Goal: Task Accomplishment & Management: Complete application form

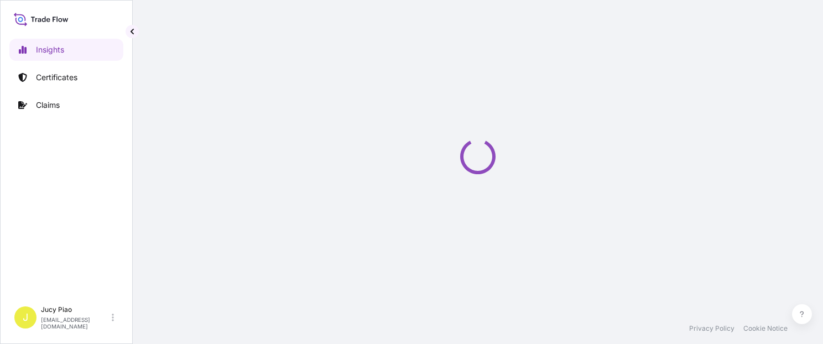
select select "2025"
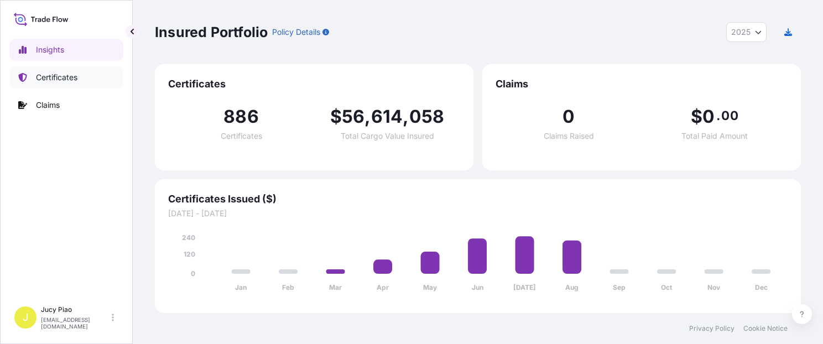
click at [78, 79] on link "Certificates" at bounding box center [66, 77] width 114 height 22
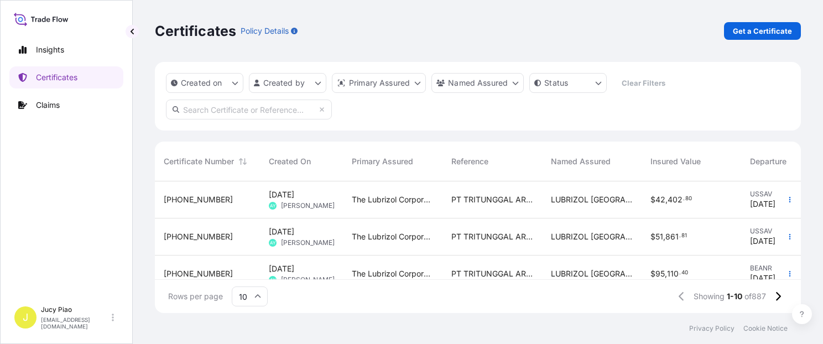
click at [480, 202] on span "PT TRITUNGGAL ARTHAMAKMUR" at bounding box center [492, 199] width 82 height 11
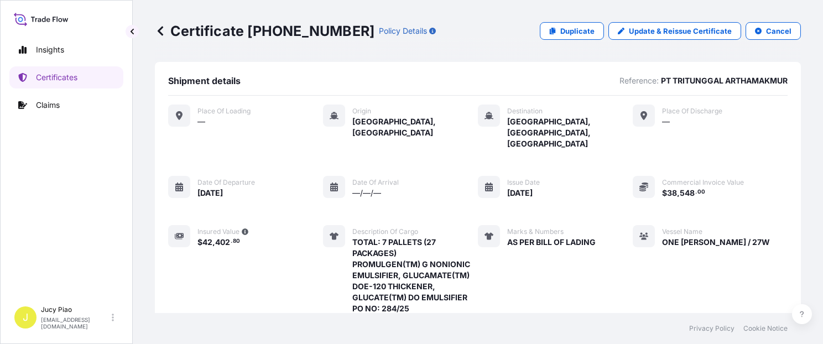
scroll to position [46, 0]
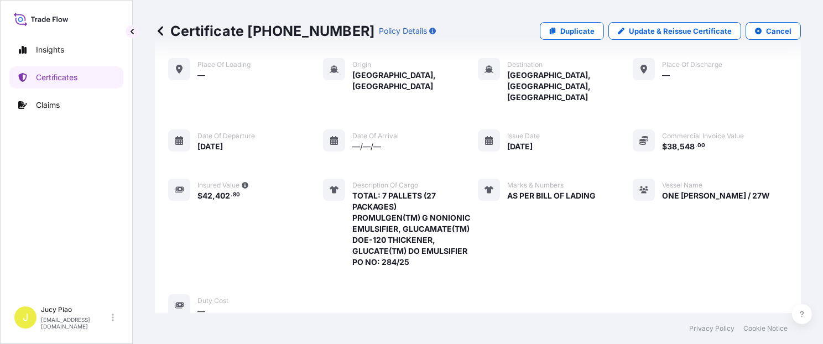
drag, startPoint x: 444, startPoint y: 221, endPoint x: 438, endPoint y: 220, distance: 6.1
drag, startPoint x: 438, startPoint y: 220, endPoint x: 769, endPoint y: 231, distance: 330.8
click at [769, 231] on div "Place of Loading — Origin [GEOGRAPHIC_DATA], [GEOGRAPHIC_DATA] Destination [GEO…" at bounding box center [477, 187] width 619 height 259
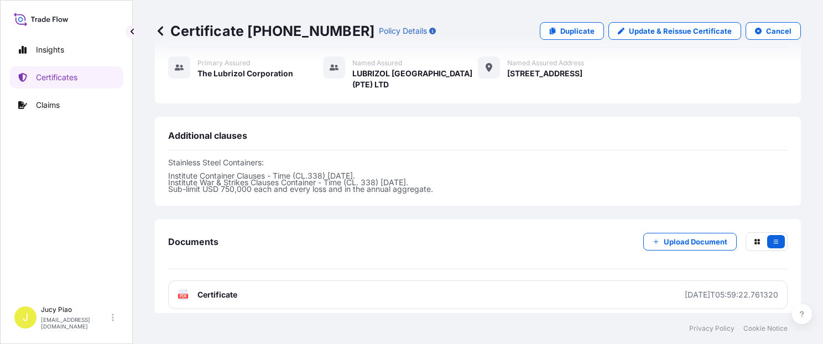
scroll to position [422, 0]
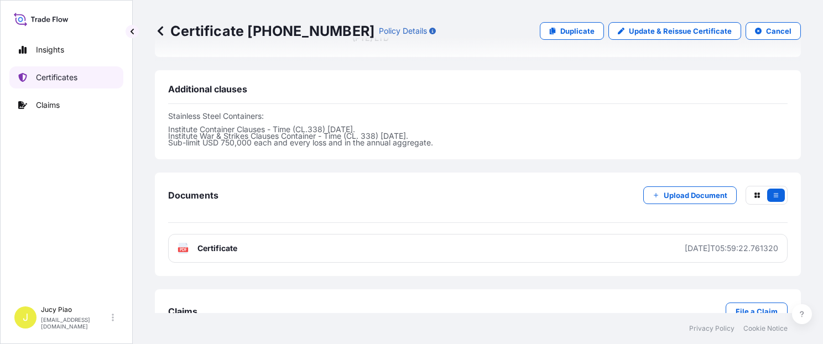
click at [50, 85] on link "Certificates" at bounding box center [66, 77] width 114 height 22
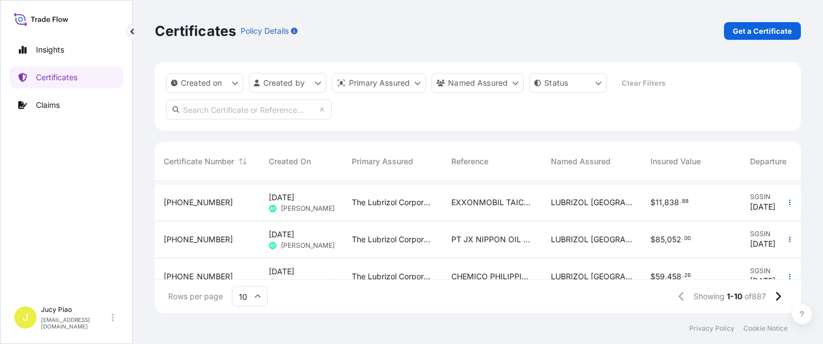
scroll to position [280, 0]
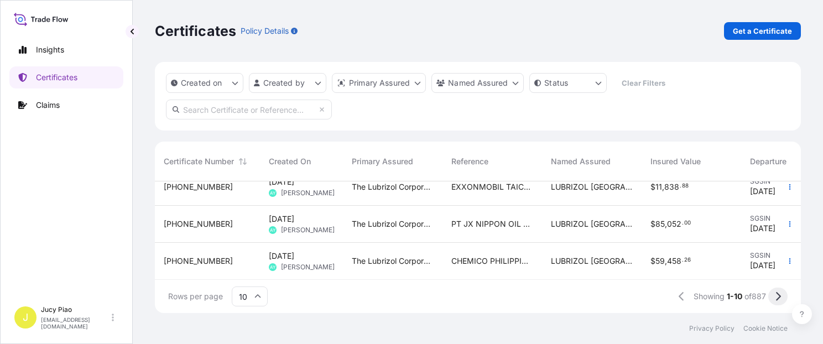
click at [775, 298] on icon at bounding box center [778, 296] width 6 height 10
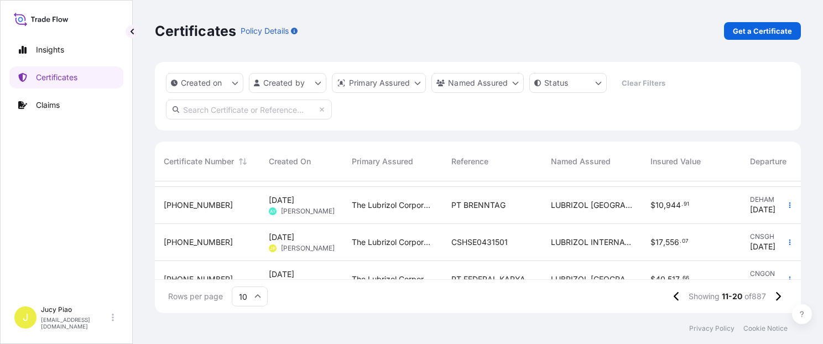
scroll to position [230, 0]
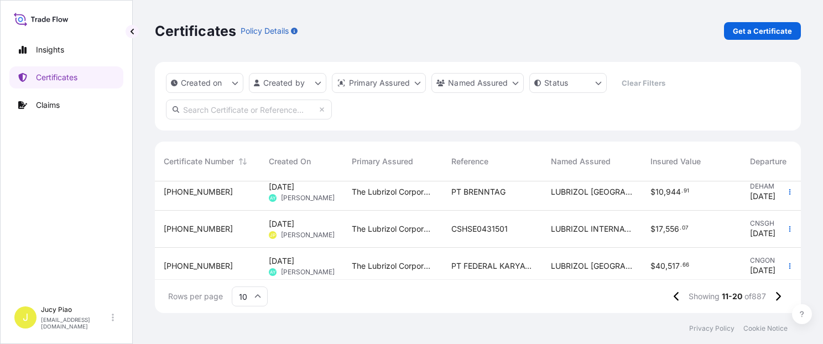
click at [496, 233] on span "CSHSE0431501" at bounding box center [479, 228] width 56 height 11
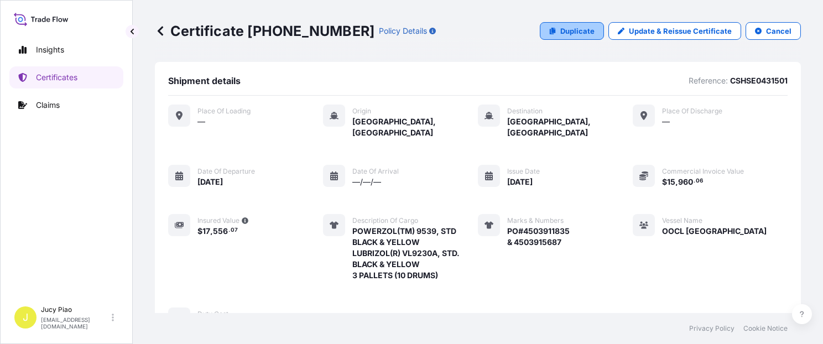
click at [588, 29] on p "Duplicate" at bounding box center [577, 30] width 34 height 11
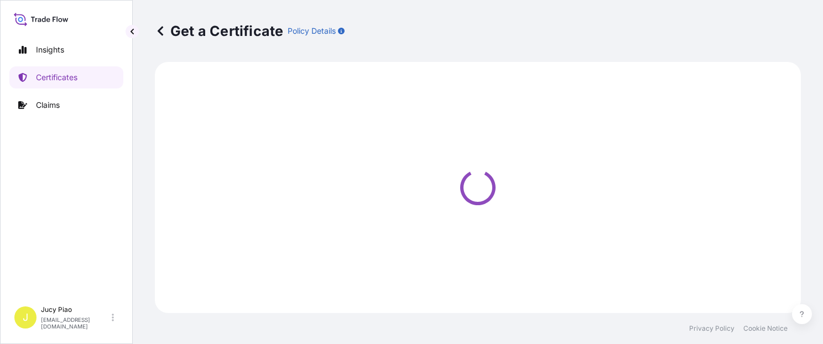
select select "Ocean Vessel"
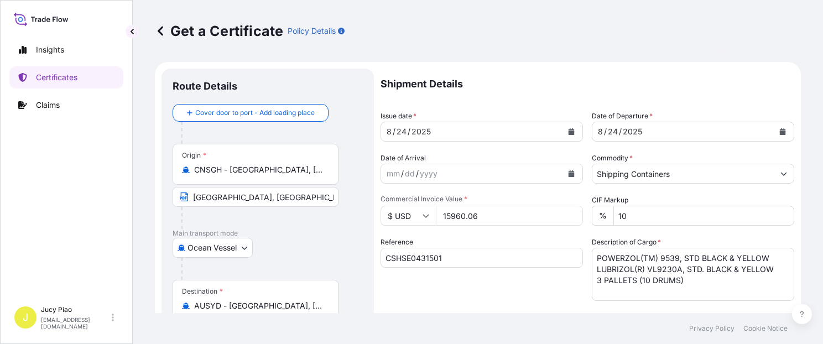
type input "[GEOGRAPHIC_DATA] 2128"
select select "31566"
click at [699, 289] on textarea "POWERZOL(TM) 9539, STD BLACK & YELLOW LUBRIZOL(R) VL9230A, STD. BLACK & YELLOW …" at bounding box center [693, 274] width 202 height 53
drag, startPoint x: 504, startPoint y: 237, endPoint x: 419, endPoint y: 196, distance: 95.0
click at [426, 202] on div "Shipment Details Issue date * [DATE] Date of Departure * [DATE] Date of Arrival…" at bounding box center [587, 332] width 414 height 527
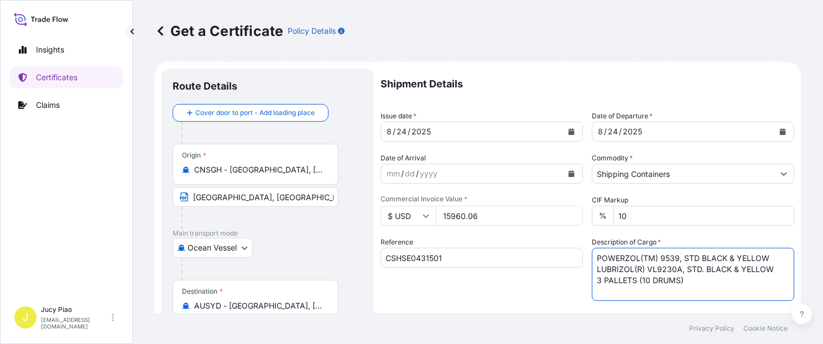
paste textarea "THERMOPLASTIC POLYURETHANE ESTANE(R) 58887 NAT 055, [PERSON_NAME] 42 PALLETS (4…"
click at [620, 288] on textarea "POWERZOL(TM) 9539, STD BLACK & YELLOW LUBRIZOL(R) VL9230A, STD. BLACK & YELLOW …" at bounding box center [693, 274] width 202 height 53
click at [593, 283] on textarea "POWERZOL(TM) 9539, STD BLACK & YELLOW LUBRIZOL(R) VL9230A, STD. BLACK & YELLOW …" at bounding box center [693, 274] width 202 height 53
type textarea "THERMOPLASTIC POLYURETHANE ESTANE(R) 58887 NAT 055, [PERSON_NAME] 42 PALLETS (4…"
click at [469, 263] on input "CSHSE0431501" at bounding box center [481, 258] width 202 height 20
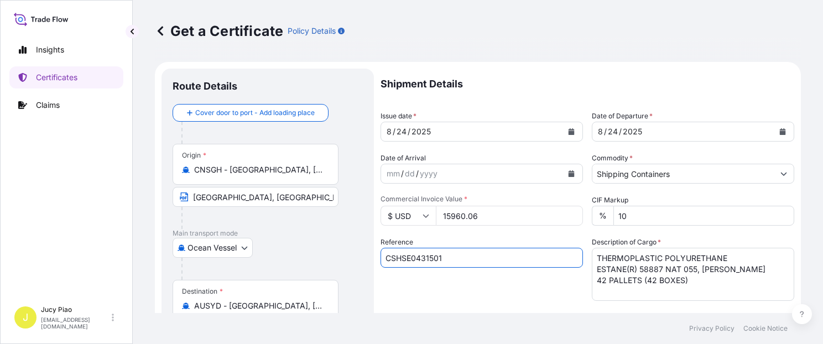
drag, startPoint x: 478, startPoint y: 262, endPoint x: 313, endPoint y: 262, distance: 164.8
click at [268, 258] on form "Route Details Cover door to port - Add loading place Place of loading Road / [G…" at bounding box center [478, 347] width 646 height 571
paste input "SNLFSHALZZ08004"
type input "SNLFSHALZZ08004"
click at [438, 286] on div "Reference SNLFSHALZZ08004" at bounding box center [481, 269] width 202 height 64
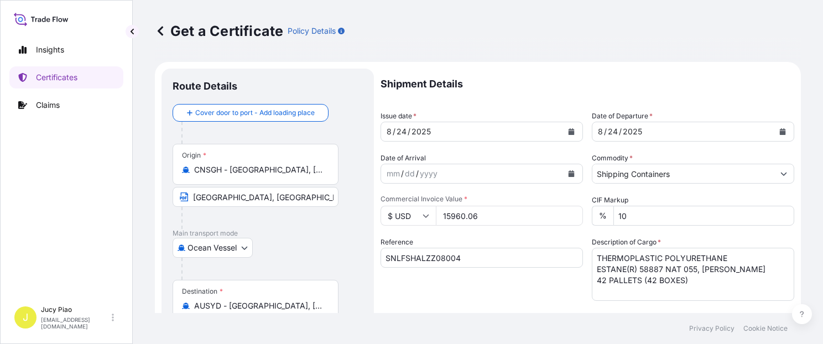
scroll to position [46, 0]
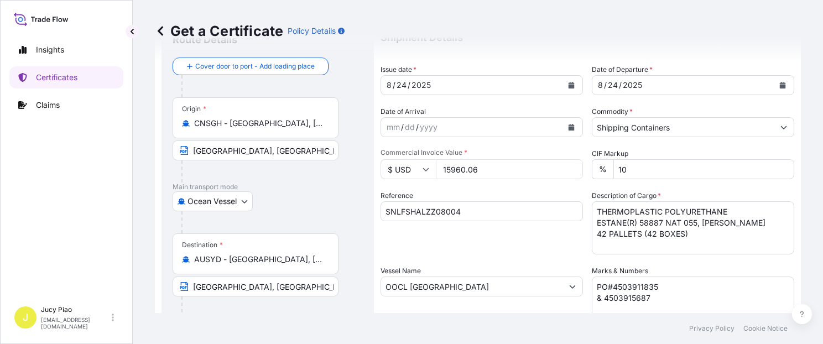
click at [299, 262] on input "AUSYD - [GEOGRAPHIC_DATA], [GEOGRAPHIC_DATA]" at bounding box center [259, 259] width 130 height 11
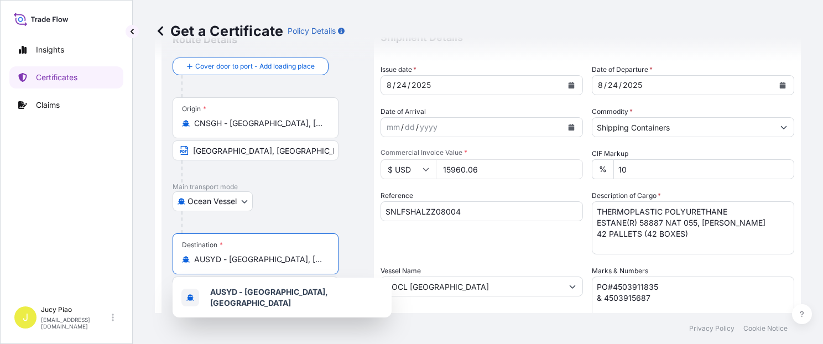
drag, startPoint x: 301, startPoint y: 262, endPoint x: 150, endPoint y: 253, distance: 151.2
click at [150, 252] on div "Get a Certificate Policy Details Route Details Cover door to port - Add loading…" at bounding box center [478, 156] width 690 height 313
paste input "[GEOGRAPHIC_DATA]"
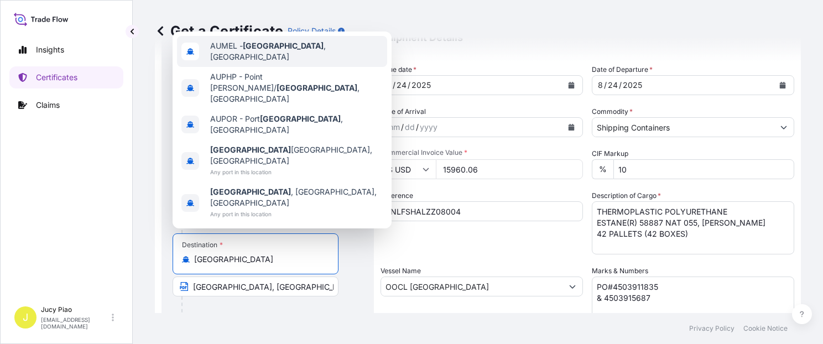
click at [279, 67] on div "AUMEL - [GEOGRAPHIC_DATA] , [GEOGRAPHIC_DATA]" at bounding box center [282, 51] width 210 height 31
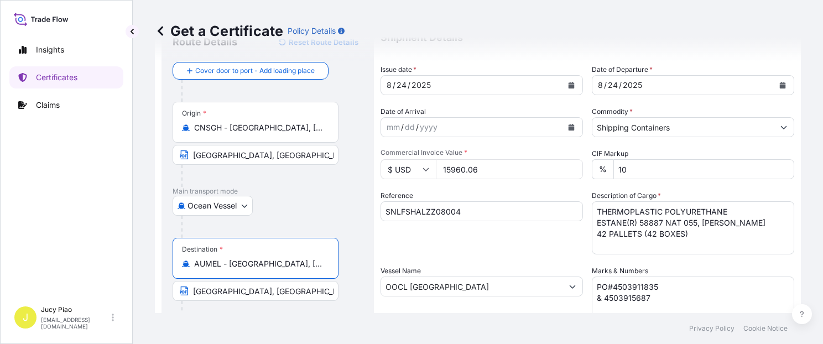
drag, startPoint x: 229, startPoint y: 261, endPoint x: 366, endPoint y: 269, distance: 137.3
click at [366, 269] on div "Route Details Reset Route Details Cover door to port - Add loading place Place …" at bounding box center [267, 301] width 212 height 558
type input "AUMEL - [GEOGRAPHIC_DATA], [GEOGRAPHIC_DATA]"
click at [267, 294] on input "[GEOGRAPHIC_DATA], [GEOGRAPHIC_DATA]" at bounding box center [256, 291] width 166 height 20
drag, startPoint x: 275, startPoint y: 292, endPoint x: 53, endPoint y: 282, distance: 222.0
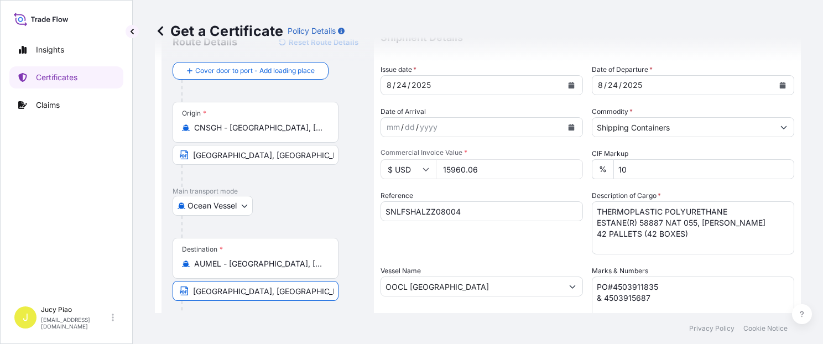
click at [56, 284] on div "Insights Certificates Claims J Jucy Piao [EMAIL_ADDRESS][DOMAIN_NAME] Get a Cer…" at bounding box center [411, 172] width 823 height 344
paste input "[GEOGRAPHIC_DATA]"
type input "[GEOGRAPHIC_DATA], [GEOGRAPHIC_DATA]"
click at [325, 224] on div at bounding box center [271, 227] width 181 height 22
click at [489, 172] on input "15960.06" at bounding box center [509, 169] width 147 height 20
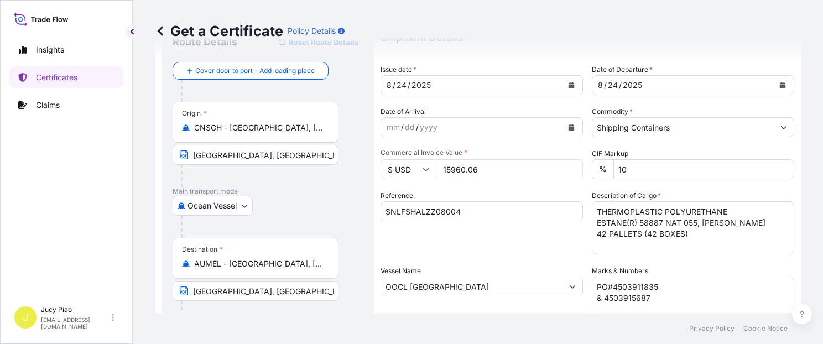
drag, startPoint x: 491, startPoint y: 171, endPoint x: 385, endPoint y: 166, distance: 106.3
click at [385, 166] on div "$ USD 15960.06" at bounding box center [481, 169] width 202 height 20
type input "109200"
click at [499, 187] on div "Shipment Details Issue date * [DATE] Date of Departure * [DATE] Date of Arrival…" at bounding box center [587, 285] width 414 height 527
click at [476, 185] on div "Shipment Details Issue date * [DATE] Date of Departure * [DATE] Date of Arrival…" at bounding box center [587, 285] width 414 height 527
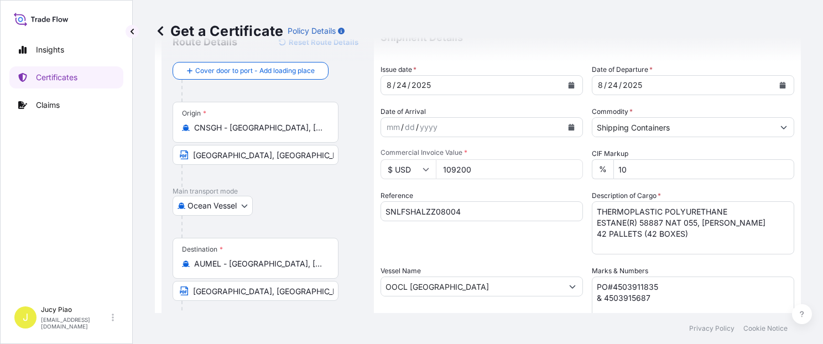
click at [468, 286] on input "OOCL [GEOGRAPHIC_DATA]" at bounding box center [471, 286] width 181 height 20
drag, startPoint x: 472, startPoint y: 285, endPoint x: 345, endPoint y: 275, distance: 127.0
click at [345, 275] on form "Route Details Reset Route Details Cover door to port - Add loading place Place …" at bounding box center [478, 300] width 646 height 571
paste input "YM EVOLUTION"
type input "YM EVOLUTION"
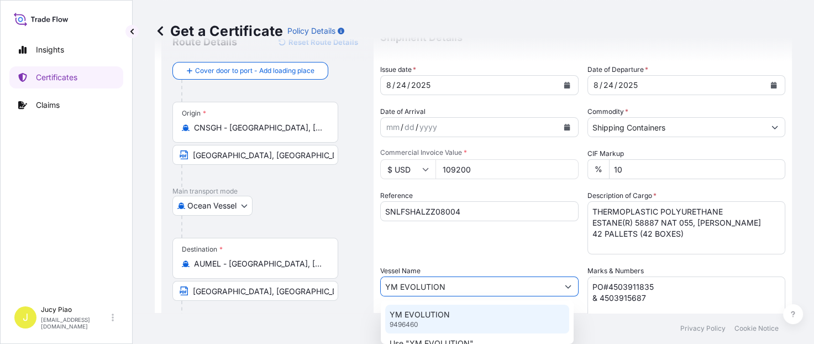
click at [442, 313] on p "YM EVOLUTION" at bounding box center [420, 314] width 60 height 11
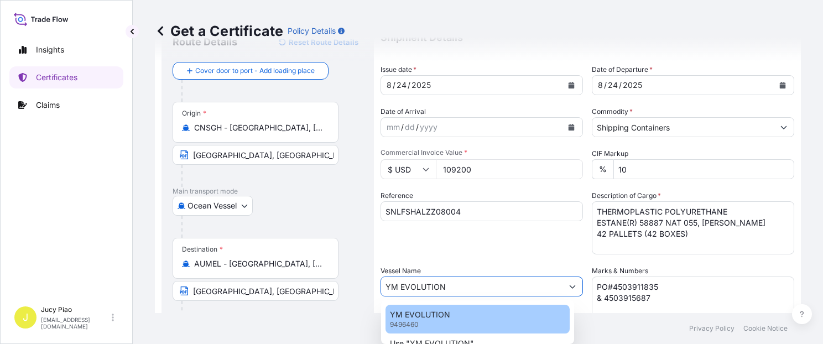
type input "[GEOGRAPHIC_DATA] 2128"
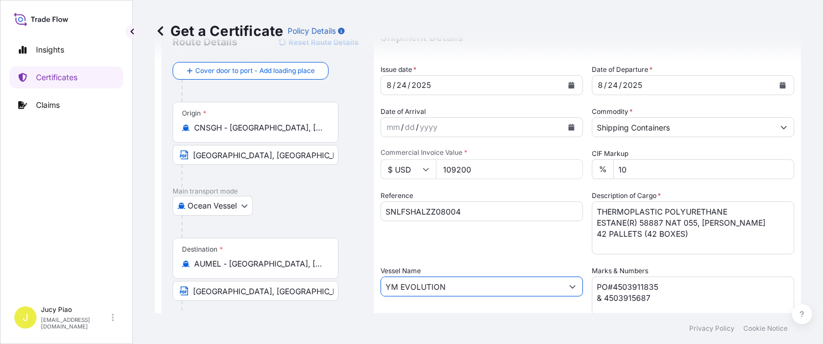
type input "YM EVOLUTION"
click at [484, 262] on div "Shipment Details Issue date * [DATE] Date of Departure * [DATE] Date of Arrival…" at bounding box center [587, 285] width 414 height 527
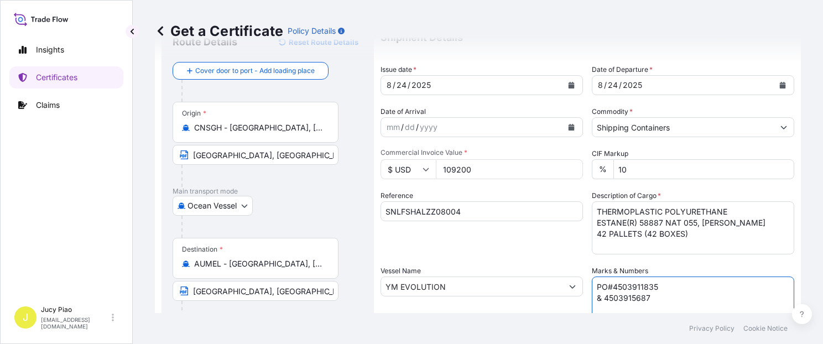
click at [650, 301] on textarea "PO#4503911835 & 4503915687" at bounding box center [693, 303] width 202 height 55
click at [652, 301] on textarea "PO#4503911835 & 4503915687" at bounding box center [693, 303] width 202 height 55
drag, startPoint x: 651, startPoint y: 298, endPoint x: 548, endPoint y: 278, distance: 104.8
click at [548, 278] on div "Shipment Details Issue date * [DATE] Date of Departure * [DATE] Date of Arrival…" at bounding box center [587, 285] width 414 height 527
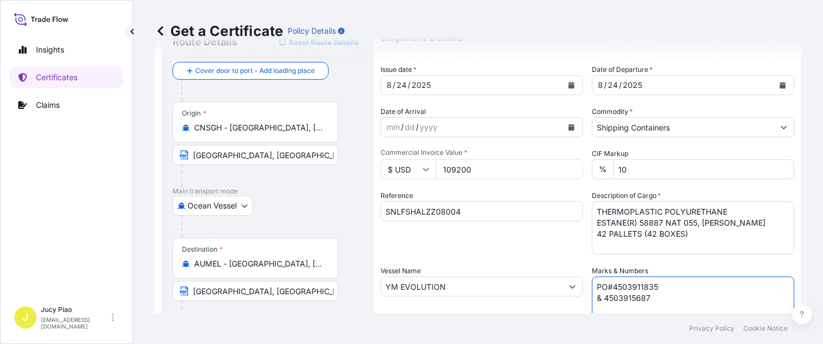
paste textarea "LYMER DIRECT PO NO. 9621 [GEOGRAPHIC_DATA]"
type textarea "POLYMER DIRECT PO NO. 9621 [GEOGRAPHIC_DATA]"
click at [472, 236] on div "Reference SNLFSHALZZ08004" at bounding box center [481, 222] width 202 height 64
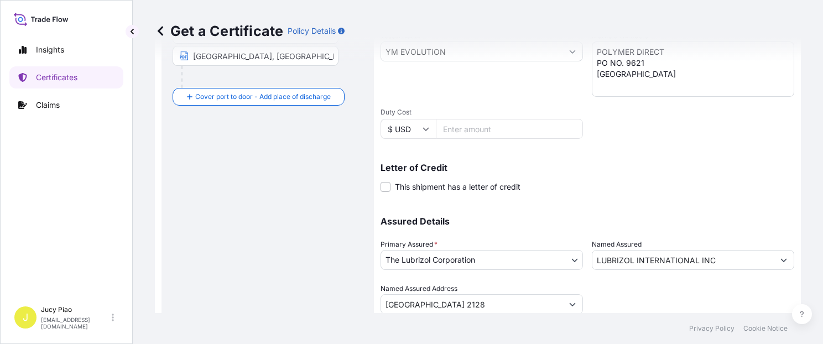
scroll to position [312, 0]
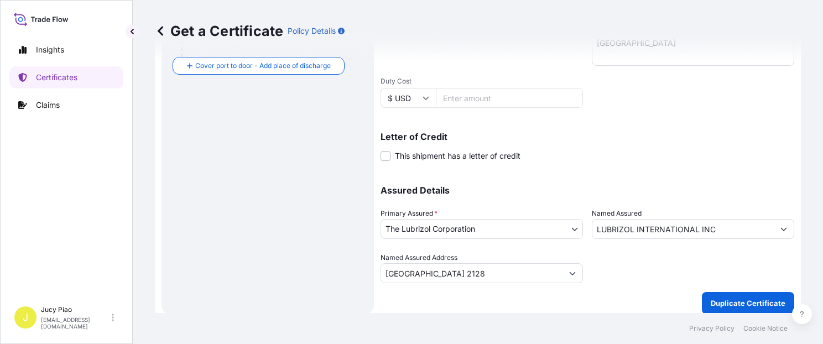
click at [728, 224] on input "LUBRIZOL INTERNATIONAL INC" at bounding box center [682, 229] width 181 height 20
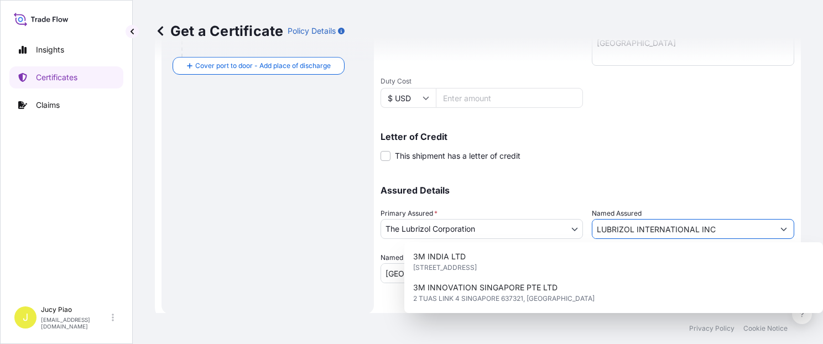
drag, startPoint x: 737, startPoint y: 229, endPoint x: 467, endPoint y: 228, distance: 270.4
click at [476, 229] on div "Assured Details Primary Assured * The Lubrizol Corporation The Lubrizol Corpora…" at bounding box center [587, 228] width 414 height 111
paste input "POLYMER DIRECT PTY LTD"
type input "POLYMER DIRECT PTY LTD"
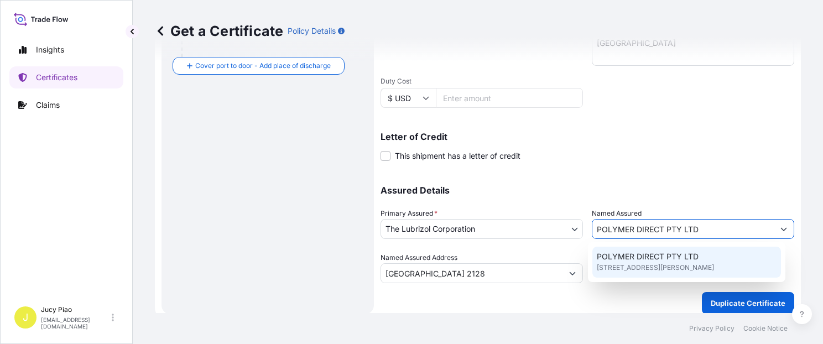
click at [652, 266] on span "[STREET_ADDRESS][PERSON_NAME]" at bounding box center [655, 267] width 117 height 11
type input "[STREET_ADDRESS][PERSON_NAME]"
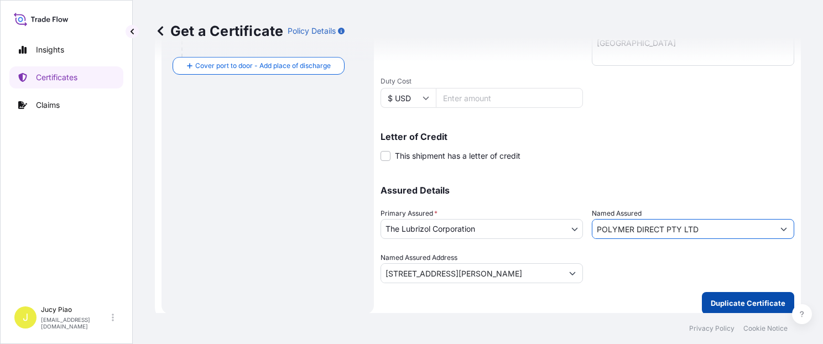
type input "POLYMER DIRECT PTY LTD"
click at [723, 296] on button "Duplicate Certificate" at bounding box center [748, 303] width 92 height 22
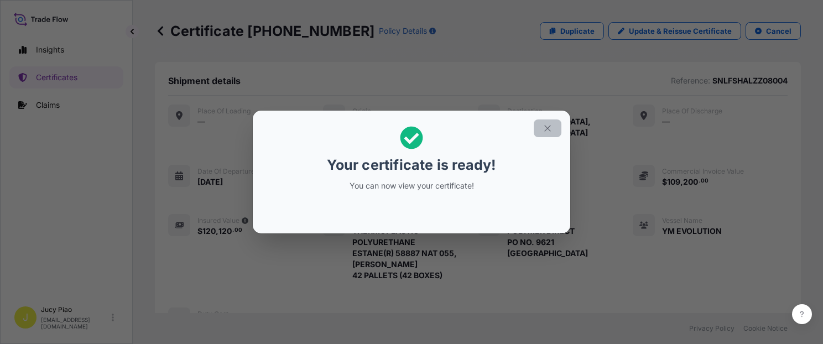
click at [548, 128] on icon "button" at bounding box center [547, 128] width 6 height 6
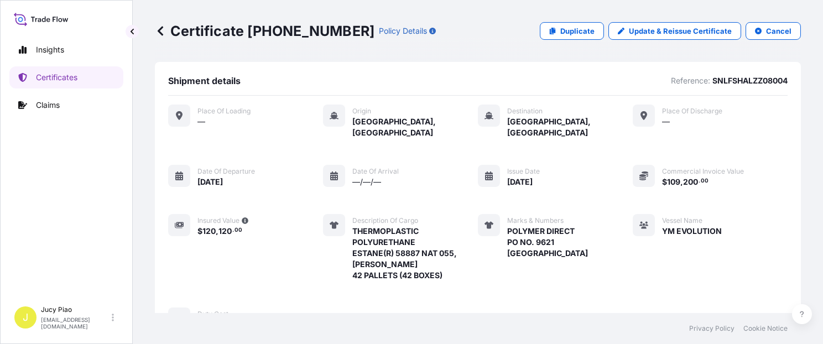
click at [595, 239] on div "Place of Loading — Origin [GEOGRAPHIC_DATA], [GEOGRAPHIC_DATA] Destination [GEO…" at bounding box center [477, 218] width 619 height 226
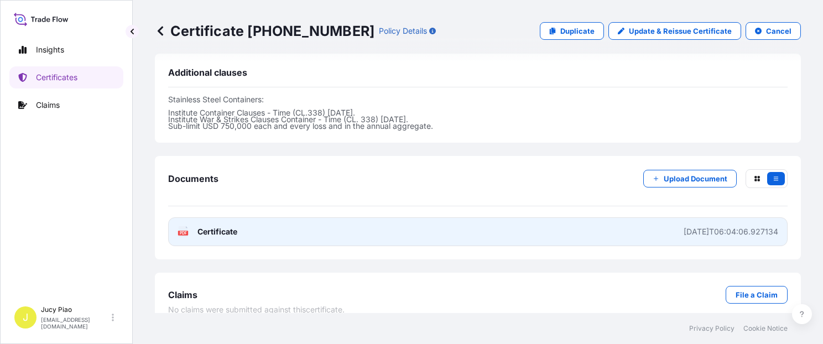
click at [583, 220] on link "PDF Certificate [DATE]T06:04:06.927134" at bounding box center [477, 231] width 619 height 29
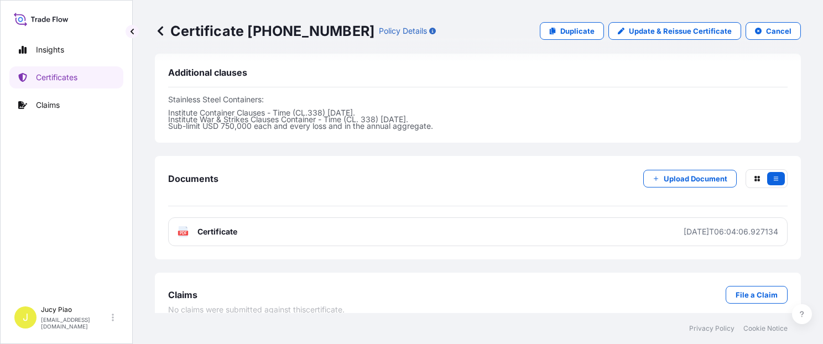
click at [64, 71] on link "Certificates" at bounding box center [66, 77] width 114 height 22
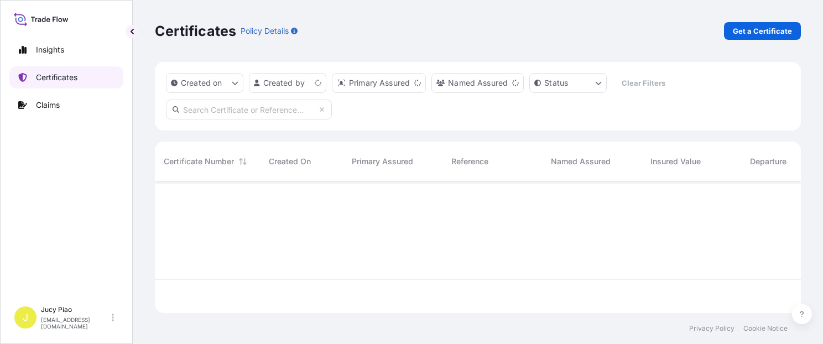
scroll to position [129, 637]
click at [69, 80] on p "Certificates" at bounding box center [56, 77] width 41 height 11
click at [767, 28] on p "Get a Certificate" at bounding box center [762, 30] width 59 height 11
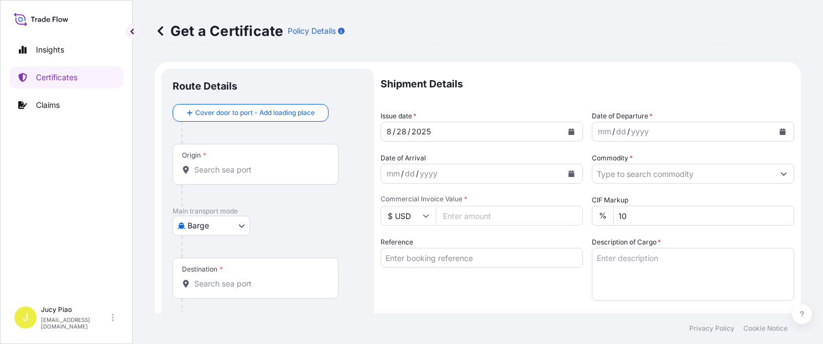
click at [226, 224] on body "Insights Certificates Claims J Jucy Piao [EMAIL_ADDRESS][DOMAIN_NAME] Get a Cer…" at bounding box center [411, 172] width 823 height 344
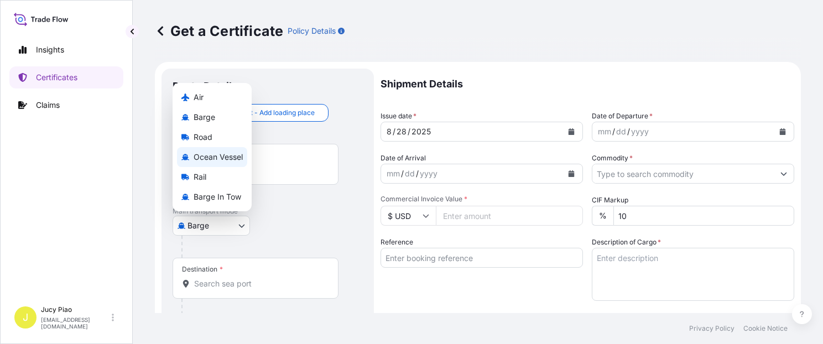
click at [224, 162] on span "Ocean Vessel" at bounding box center [218, 156] width 49 height 11
select select "Ocean Vessel"
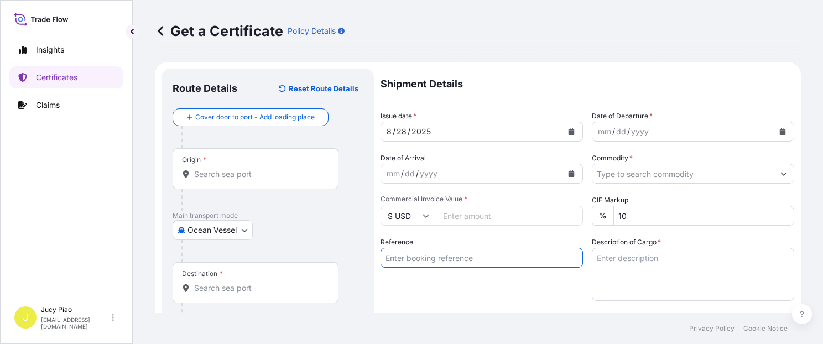
click at [443, 248] on input "Reference" at bounding box center [481, 258] width 202 height 20
click at [447, 258] on input "Reference" at bounding box center [481, 258] width 202 height 20
paste input "CSHSE0431624"
type input "CSHSE0431624"
click at [436, 284] on div "Reference CSHSE0431624" at bounding box center [481, 269] width 202 height 64
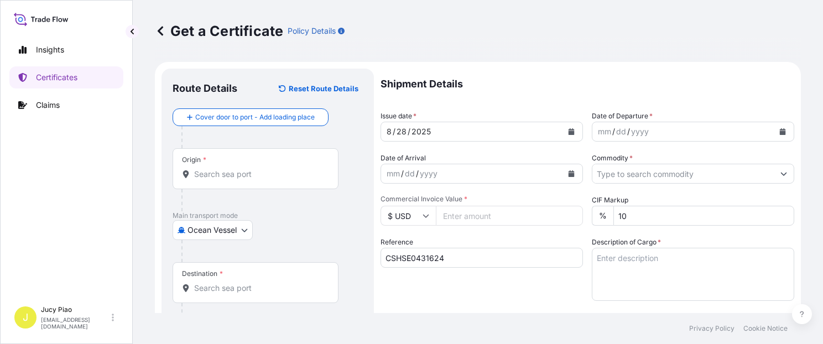
click at [284, 171] on input "Origin *" at bounding box center [259, 174] width 130 height 11
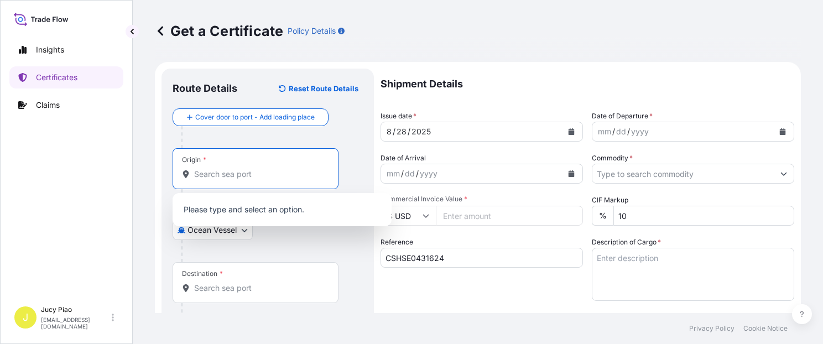
paste input "[GEOGRAPHIC_DATA]"
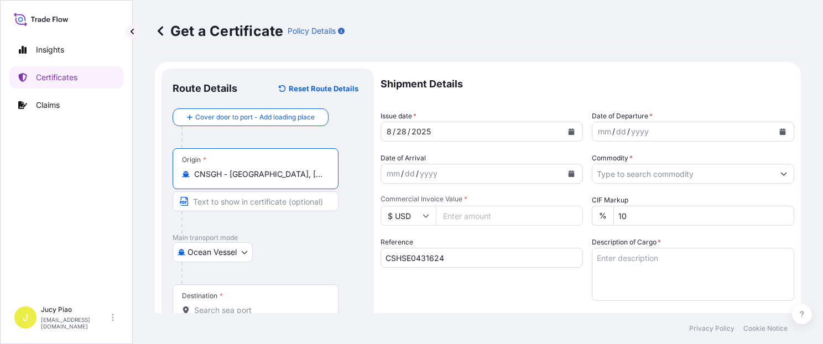
drag, startPoint x: 230, startPoint y: 175, endPoint x: 339, endPoint y: 182, distance: 109.2
click at [339, 182] on div "Origin * CNSGH - [GEOGRAPHIC_DATA], [GEOGRAPHIC_DATA]" at bounding box center [268, 190] width 190 height 85
type input "CNSGH - [GEOGRAPHIC_DATA], [GEOGRAPHIC_DATA]"
click at [275, 197] on input "Text to appear on certificate" at bounding box center [256, 201] width 166 height 20
paste input "[GEOGRAPHIC_DATA], [GEOGRAPHIC_DATA]"
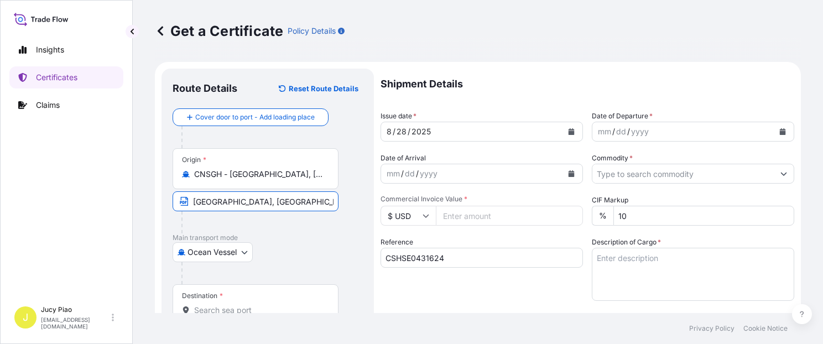
scroll to position [93, 0]
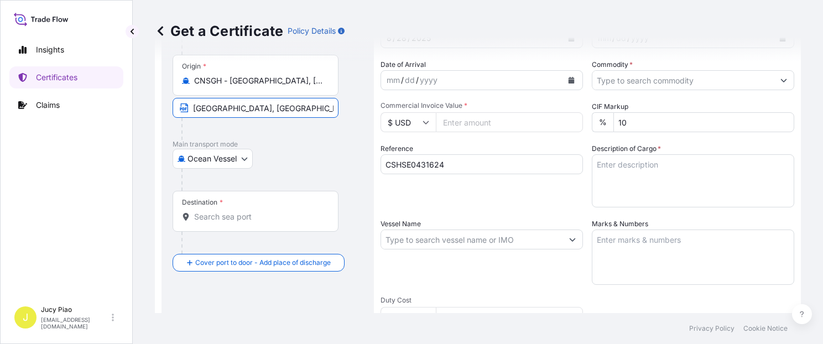
type input "[GEOGRAPHIC_DATA], [GEOGRAPHIC_DATA]"
click at [261, 225] on div "Destination *" at bounding box center [256, 211] width 166 height 41
click at [261, 222] on input "Destination *" at bounding box center [259, 216] width 130 height 11
paste input "INCHEON"
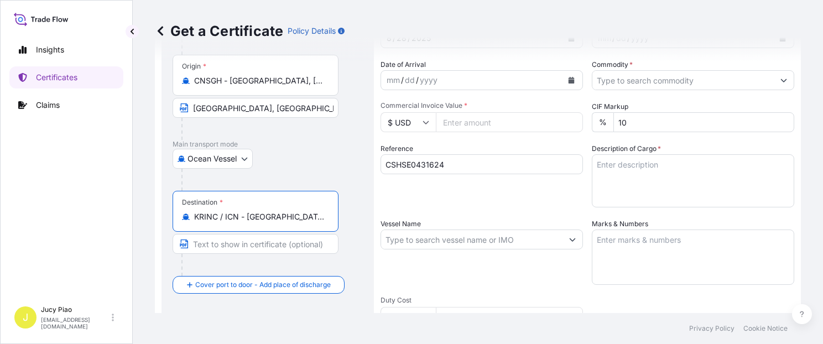
scroll to position [0, 2]
drag, startPoint x: 247, startPoint y: 221, endPoint x: 365, endPoint y: 229, distance: 118.0
click at [365, 229] on div "Route Details Reset Route Details Cover door to port - Add loading place Place …" at bounding box center [267, 254] width 212 height 558
type input "KRINC / ICN - [GEOGRAPHIC_DATA], [GEOGRAPHIC_DATA], [GEOGRAPHIC_DATA]"
click at [219, 248] on input "Text to appear on certificate" at bounding box center [256, 244] width 166 height 20
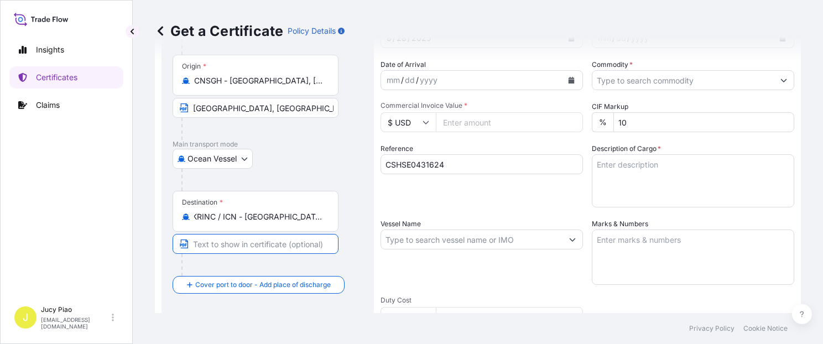
scroll to position [0, 0]
click at [226, 243] on input "Text to appear on certificate" at bounding box center [256, 244] width 166 height 20
paste input "[GEOGRAPHIC_DATA], [GEOGRAPHIC_DATA], [GEOGRAPHIC_DATA]"
type input "[GEOGRAPHIC_DATA], [GEOGRAPHIC_DATA], [GEOGRAPHIC_DATA]"
click at [345, 171] on div at bounding box center [271, 180] width 181 height 22
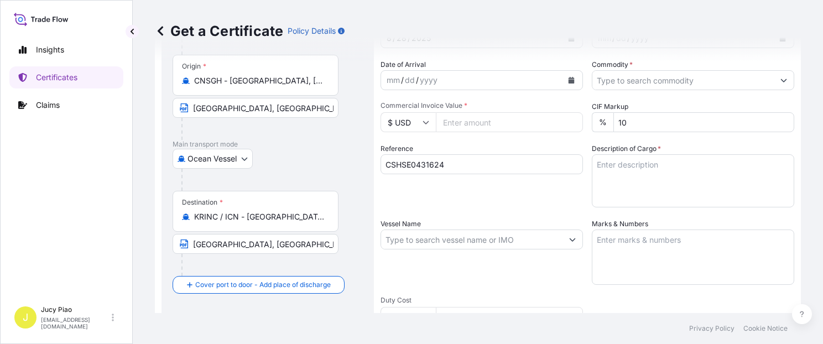
click at [482, 209] on div "Shipment Details Issue date * [DATE] Date of Departure * mm / dd / yyyy Date of…" at bounding box center [587, 238] width 414 height 527
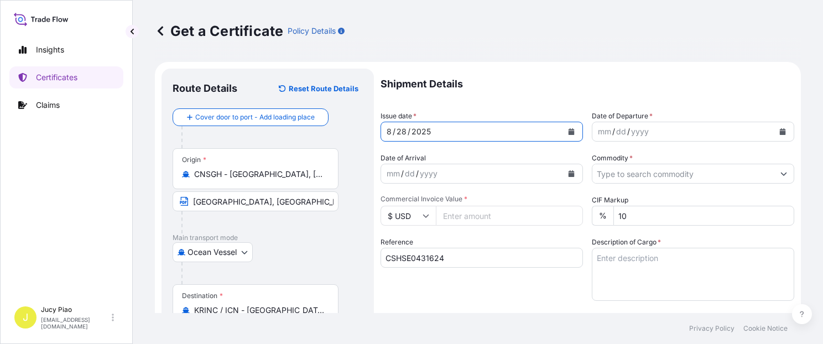
click at [396, 128] on div "28" at bounding box center [401, 131] width 12 height 13
click at [597, 132] on div "mm" at bounding box center [604, 131] width 15 height 13
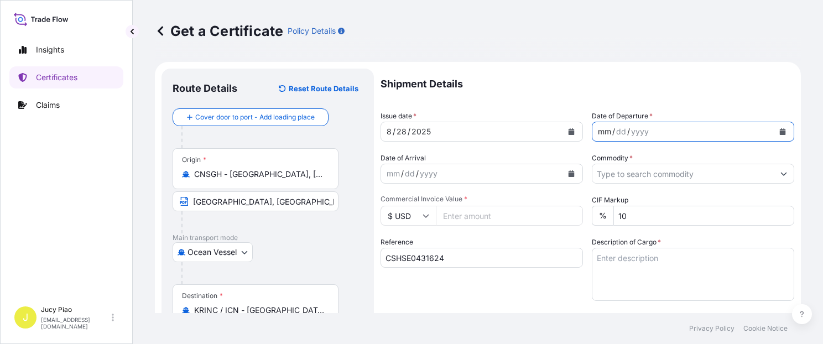
click at [599, 130] on div "mm" at bounding box center [604, 131] width 15 height 13
click at [697, 170] on input "Commodity *" at bounding box center [682, 174] width 181 height 20
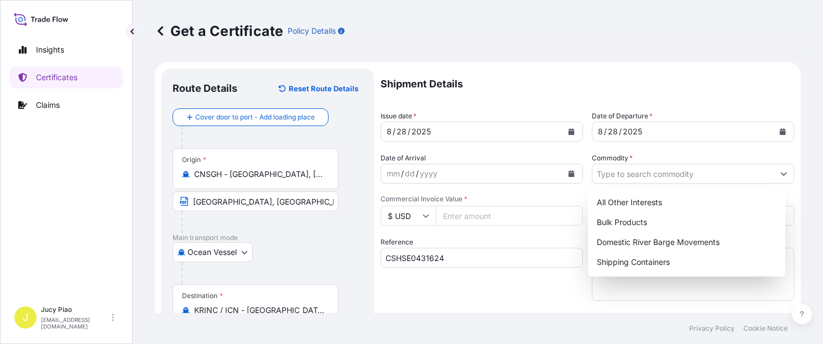
click at [646, 273] on div "All Other Interests Bulk Products Domestic River Barge Movements Shipping Conta…" at bounding box center [686, 232] width 197 height 88
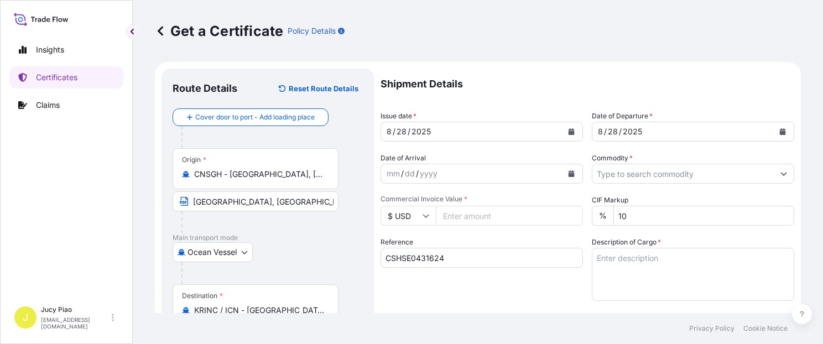
click at [636, 180] on input "Commodity *" at bounding box center [682, 174] width 181 height 20
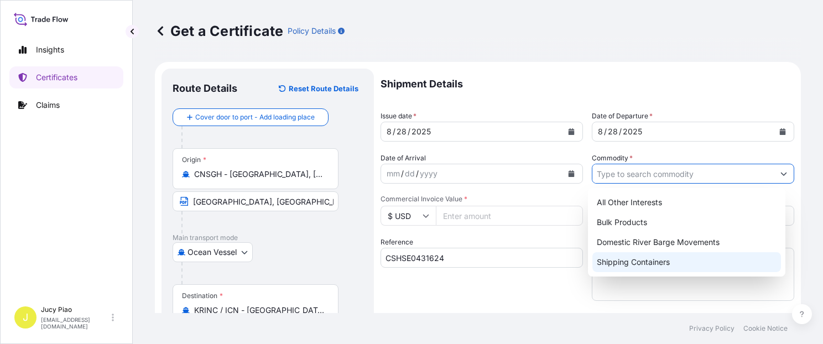
click at [643, 270] on div "Shipping Containers" at bounding box center [686, 262] width 189 height 20
type input "Shipping Containers"
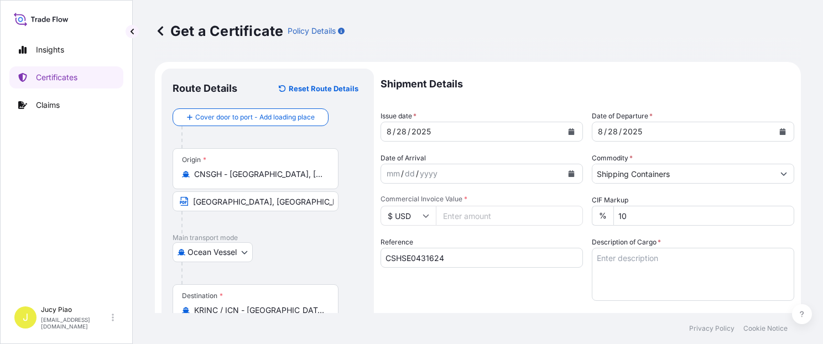
click at [480, 217] on input "Commercial Invoice Value *" at bounding box center [509, 216] width 147 height 20
type input "42464.76"
click at [733, 284] on textarea "Description of Cargo *" at bounding box center [693, 274] width 202 height 53
paste textarea "MONTAN WAX E POWDER (L37), BAG 3 PALLETS (140 BAGS)"
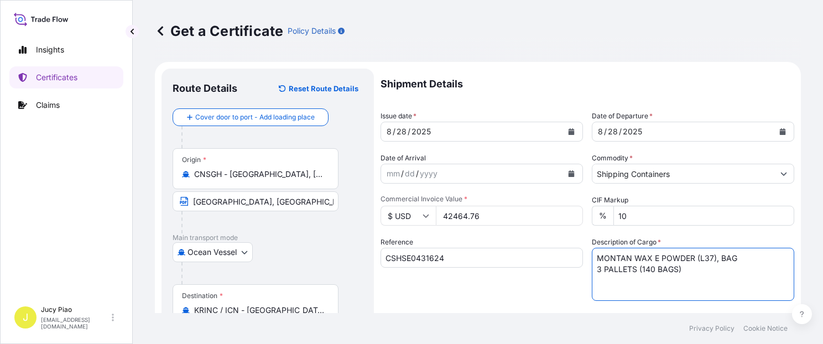
scroll to position [93, 0]
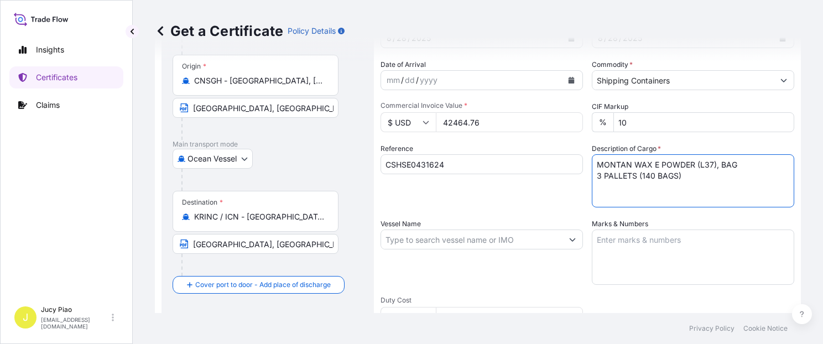
type textarea "MONTAN WAX E POWDER (L37), BAG 3 PALLETS (140 BAGS)"
click at [661, 263] on textarea "Marks & Numbers" at bounding box center [693, 256] width 202 height 55
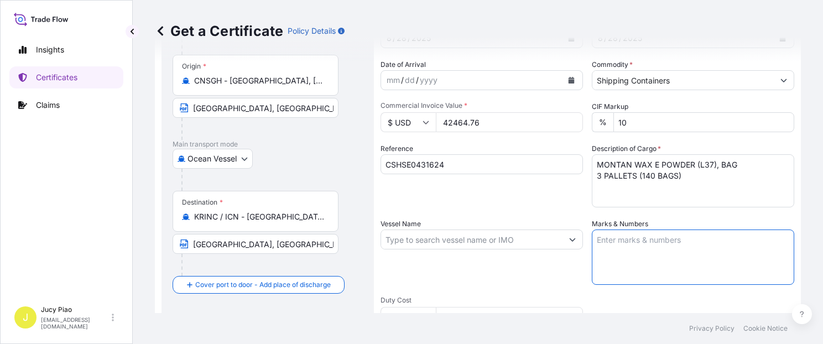
paste textarea "PO#4503917891"
type textarea "PO#4503917891"
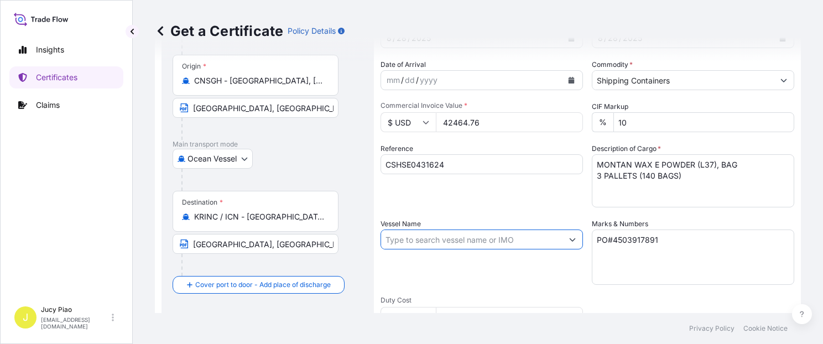
click at [530, 247] on input "Vessel Name" at bounding box center [471, 239] width 181 height 20
click at [548, 241] on input "Vessel Name" at bounding box center [471, 239] width 181 height 20
click at [440, 236] on input "Vessel Name" at bounding box center [471, 239] width 181 height 20
paste input "CONCERTO"
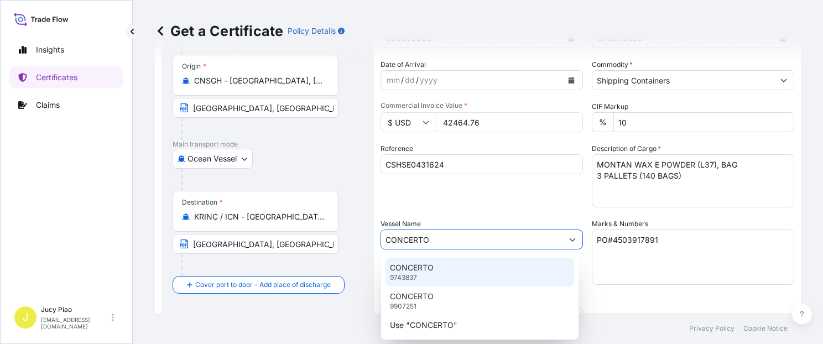
click at [444, 270] on div "CONCERTO 9743837" at bounding box center [479, 272] width 189 height 29
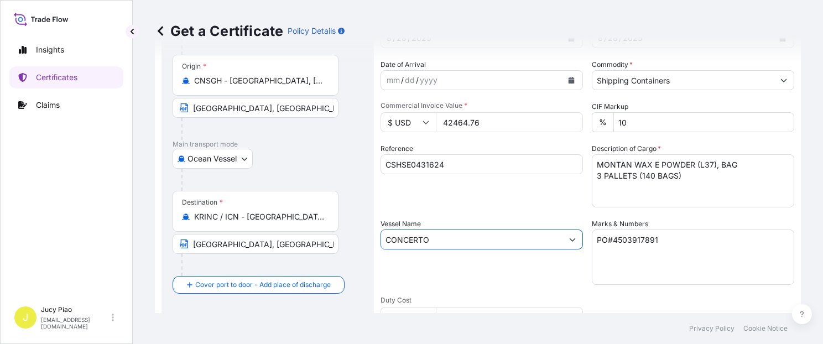
type input "CONCERTO"
click at [472, 249] on div "CONCERTO" at bounding box center [481, 239] width 202 height 20
drag, startPoint x: 446, startPoint y: 243, endPoint x: 302, endPoint y: 242, distance: 143.2
click at [302, 242] on form "Route Details Reset Route Details Cover door to port - Add loading place Place …" at bounding box center [478, 253] width 646 height 571
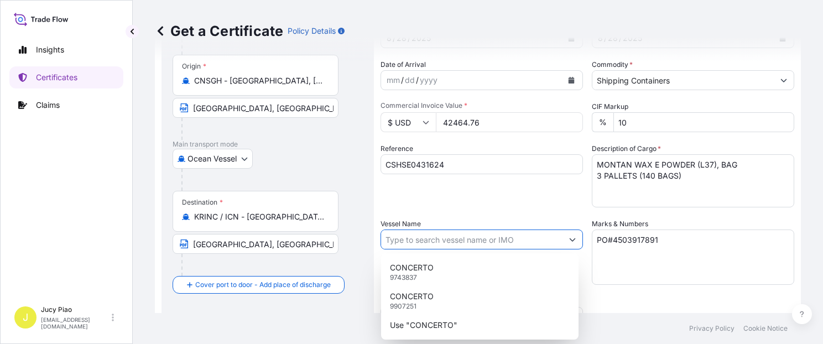
click at [483, 207] on div "Reference CSHSE0431624" at bounding box center [481, 175] width 202 height 64
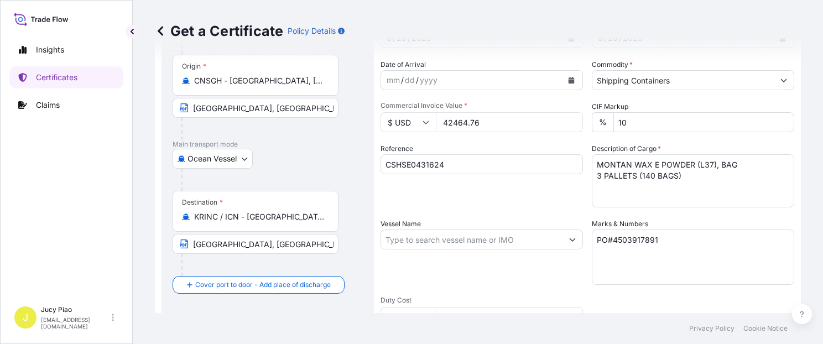
click at [440, 249] on div at bounding box center [481, 239] width 202 height 20
click at [435, 242] on input "Vessel Name" at bounding box center [471, 239] width 181 height 20
paste input "CONCERTO"
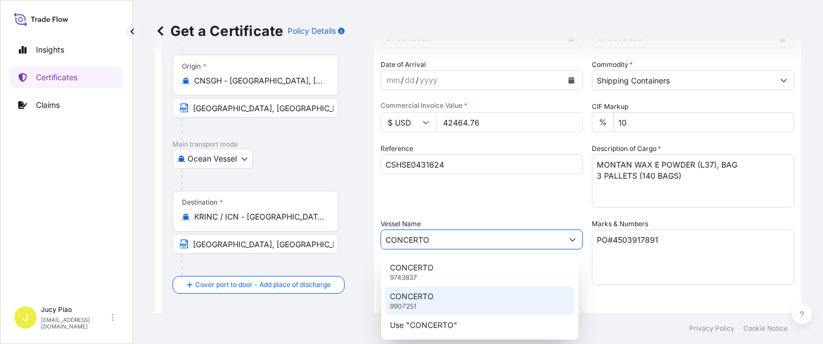
click at [474, 297] on div "CONCERTO 9907251" at bounding box center [479, 300] width 189 height 29
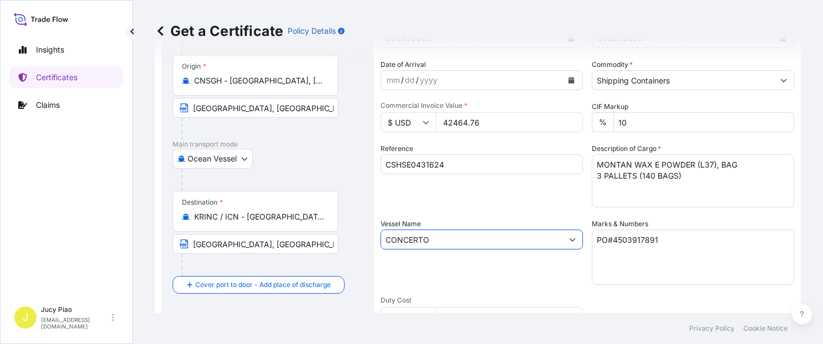
type input "CONCERTO"
click at [478, 291] on div "Shipment Details Issue date * [DATE] Date of Departure * [DATE] Date of Arrival…" at bounding box center [587, 238] width 414 height 527
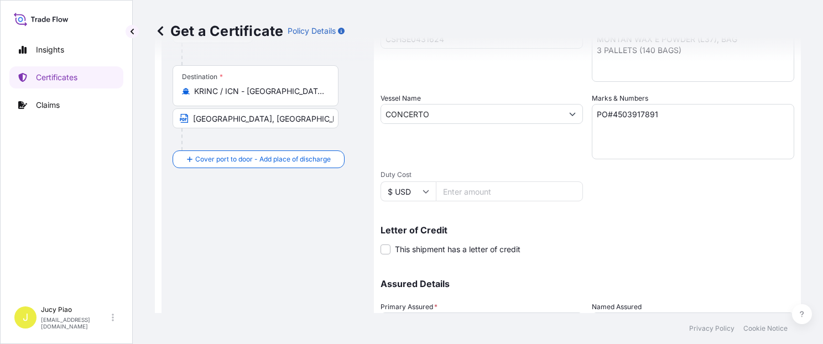
scroll to position [312, 0]
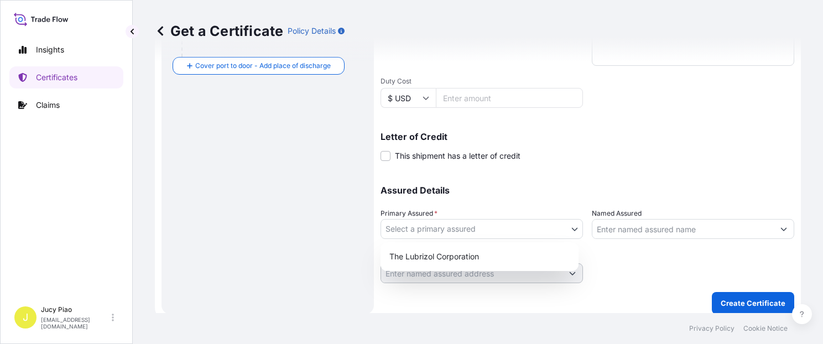
click at [492, 237] on body "Insights Certificates Claims J Jucy Piao [EMAIL_ADDRESS][DOMAIN_NAME] Get a Cer…" at bounding box center [411, 172] width 823 height 344
click at [443, 254] on div "The Lubrizol Corporation" at bounding box center [479, 257] width 189 height 20
select select "31566"
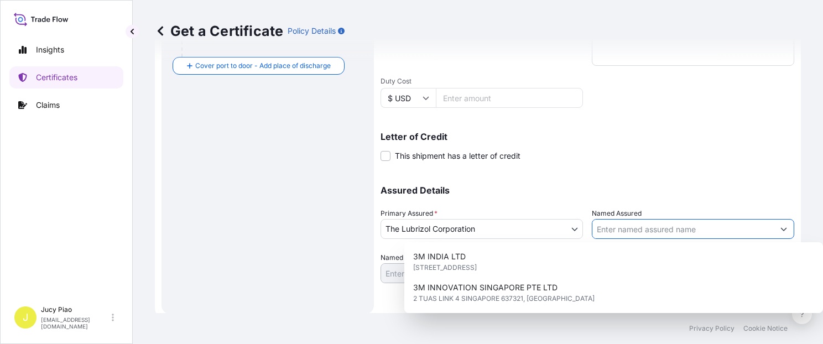
click at [608, 228] on input "Named Assured" at bounding box center [682, 229] width 181 height 20
paste input "LUBRIZOL KOREA"
type input "LUBRIZOL KOREA"
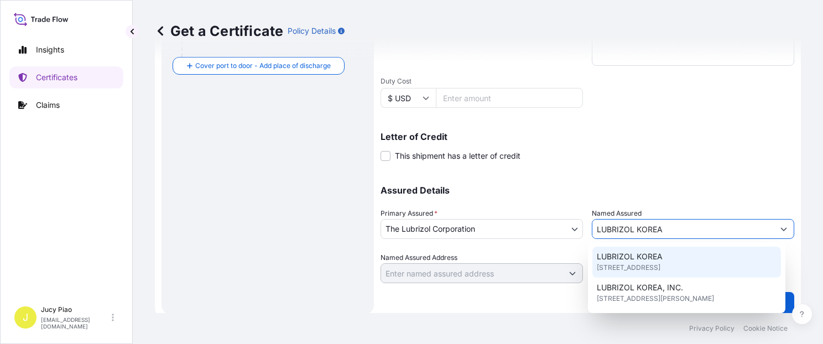
click at [644, 269] on span "[STREET_ADDRESS]" at bounding box center [629, 267] width 64 height 11
type input "4F, [STREET_ADDRESS][PERSON_NAME]"
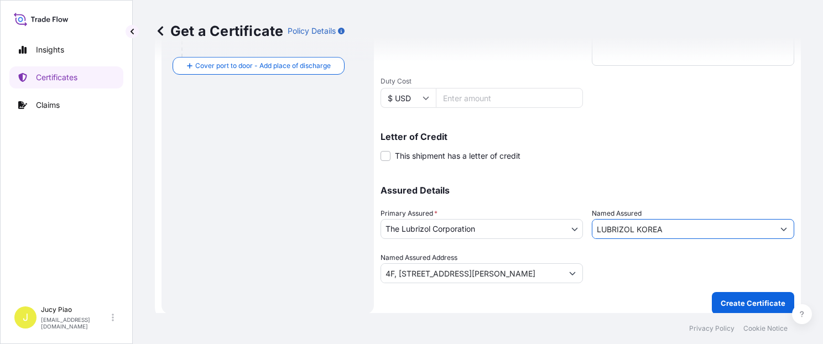
type input "LUBRIZOL KOREA"
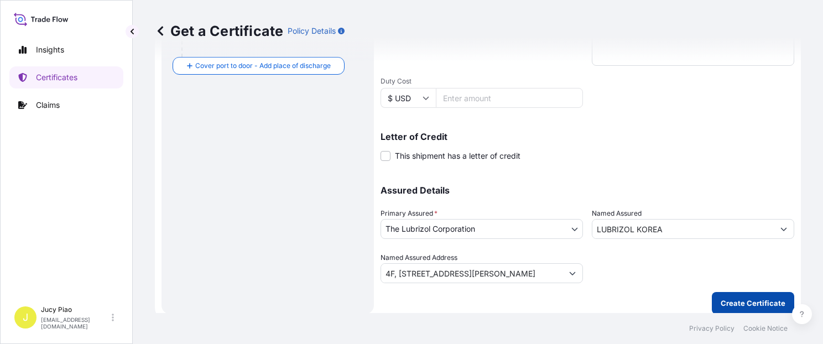
click at [734, 308] on button "Create Certificate" at bounding box center [753, 303] width 82 height 22
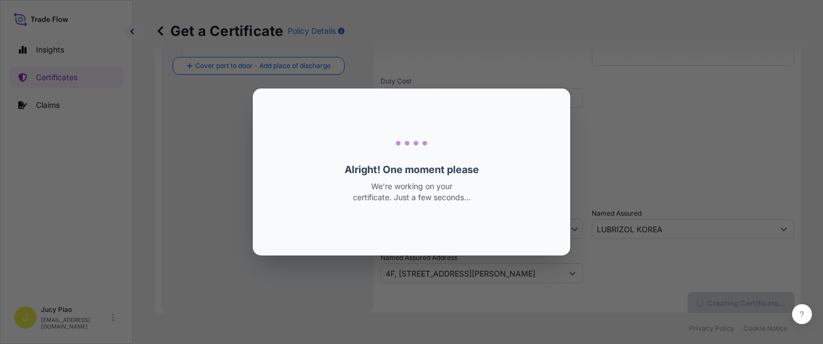
click at [736, 308] on div "Loading Loading... Alright! One moment please We’re working on your certificate…" at bounding box center [411, 172] width 823 height 344
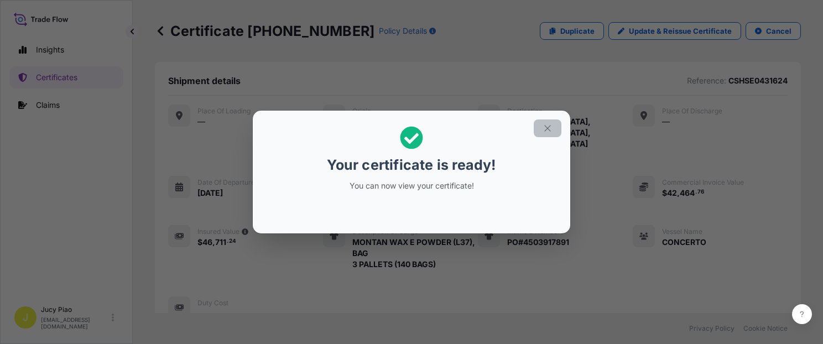
click at [546, 129] on icon "button" at bounding box center [547, 128] width 10 height 10
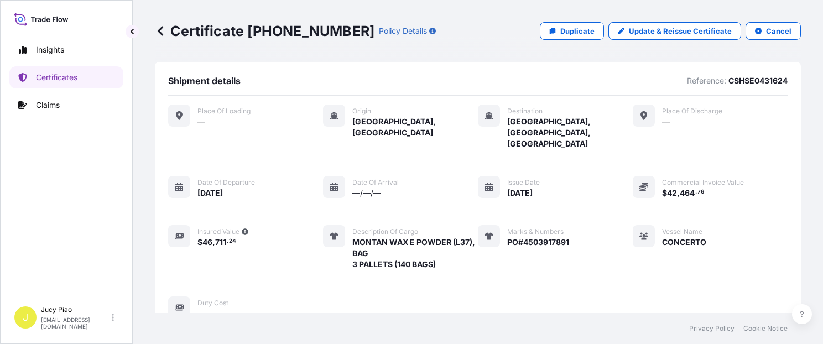
scroll to position [373, 0]
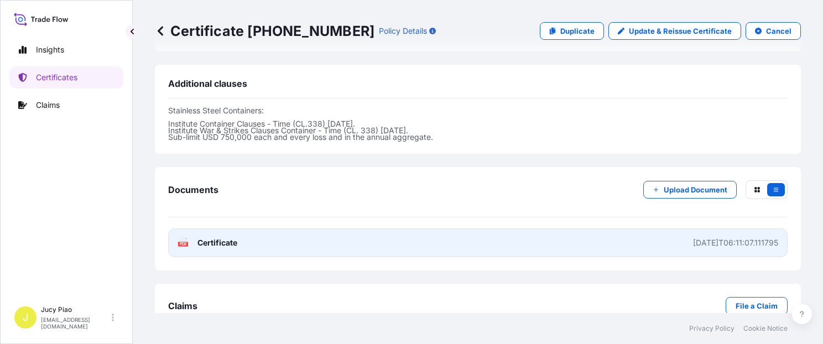
click at [605, 228] on link "PDF Certificate [DATE]T06:11:07.111795" at bounding box center [477, 242] width 619 height 29
